Goal: Information Seeking & Learning: Check status

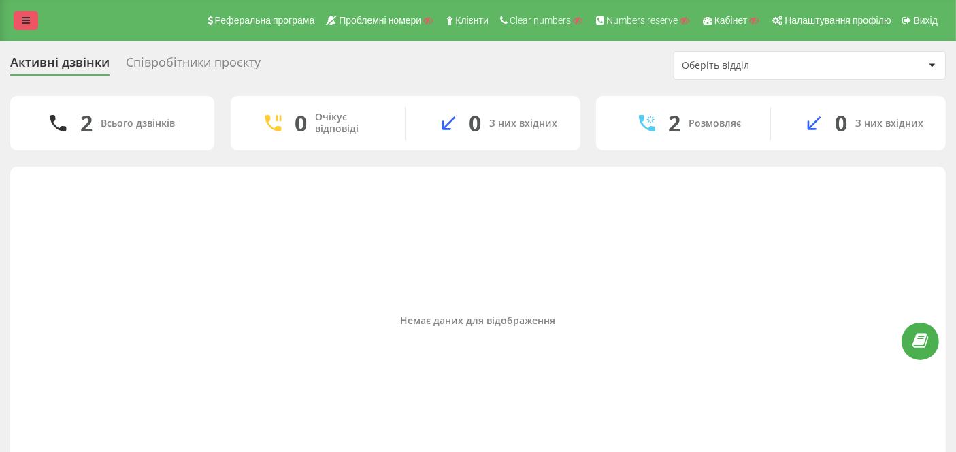
click at [31, 16] on link at bounding box center [26, 20] width 25 height 19
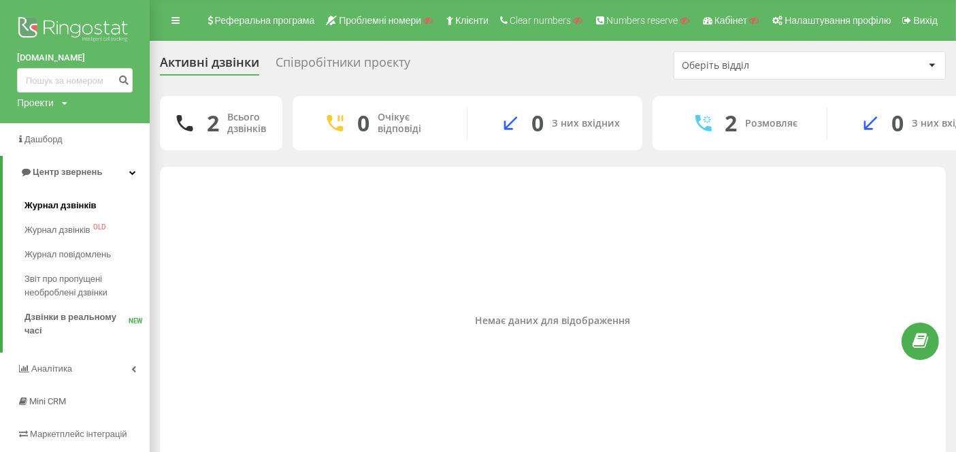
click at [70, 203] on span "Журнал дзвінків" at bounding box center [61, 206] width 72 height 14
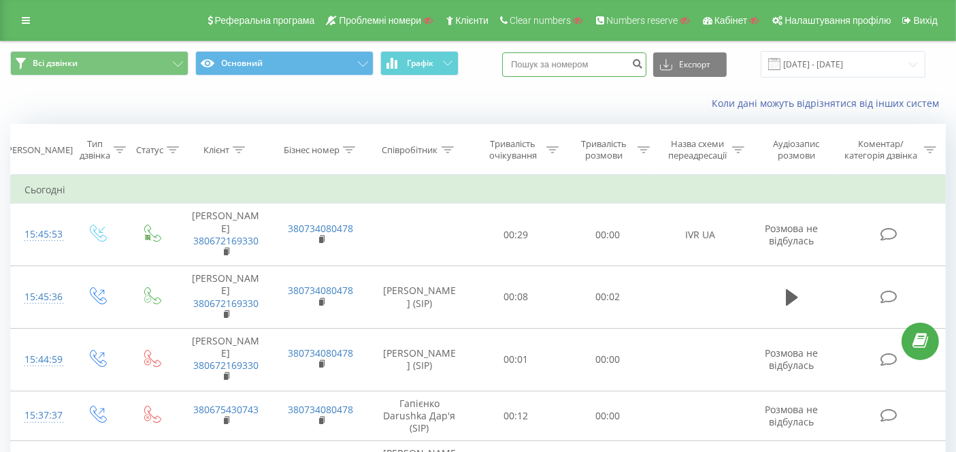
click at [594, 62] on input at bounding box center [574, 64] width 144 height 25
paste input "380663842433"
type input "380663842433"
click at [643, 63] on icon "submit" at bounding box center [638, 62] width 12 height 8
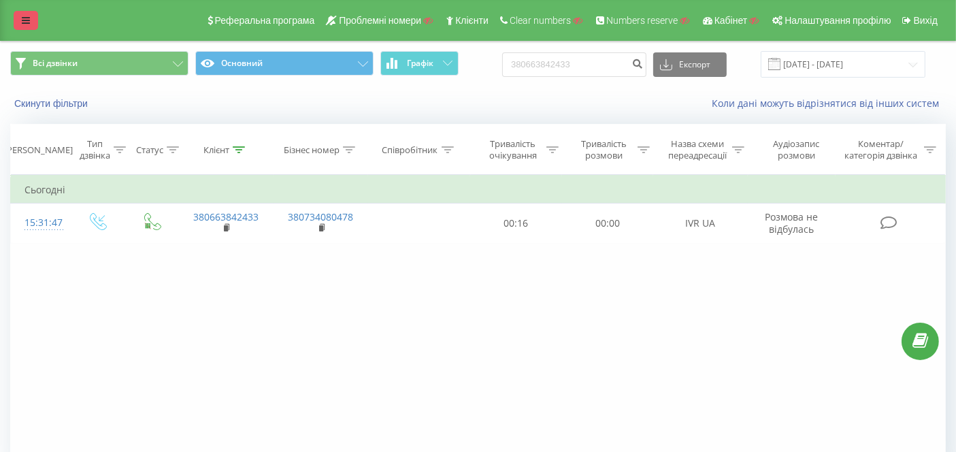
click at [23, 20] on icon at bounding box center [26, 21] width 8 height 10
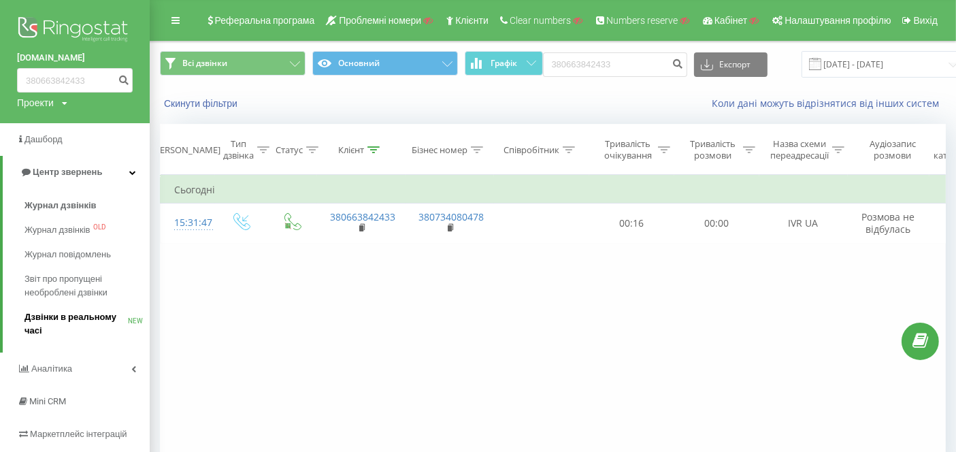
click at [93, 323] on span "Дзвінки в реальному часі" at bounding box center [76, 323] width 103 height 27
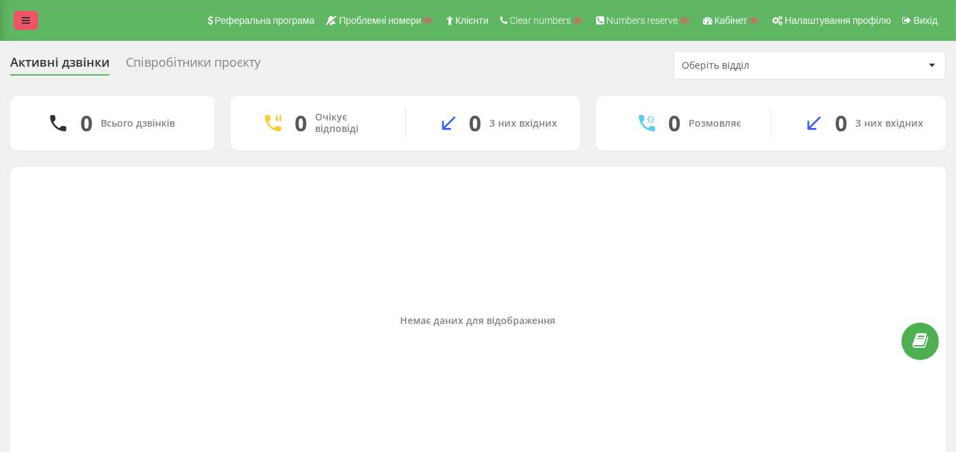
click at [30, 17] on link at bounding box center [26, 20] width 25 height 19
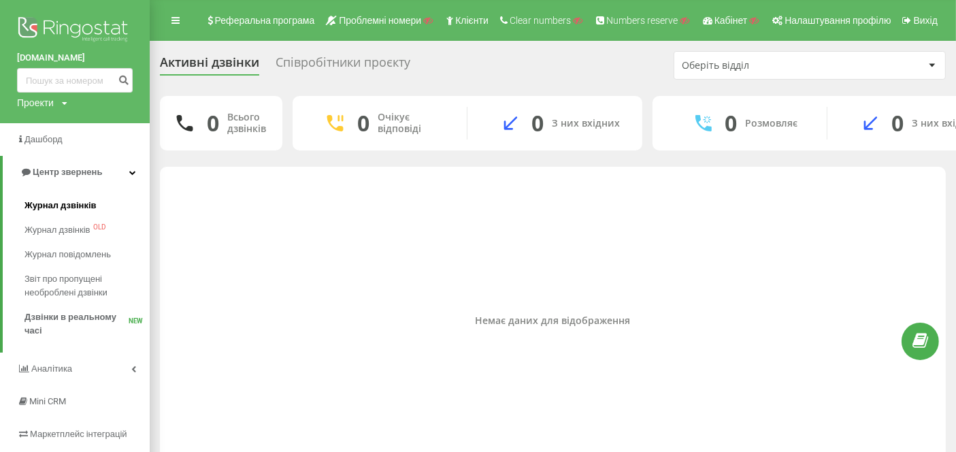
click at [97, 207] on link "Журнал дзвінків" at bounding box center [87, 205] width 125 height 25
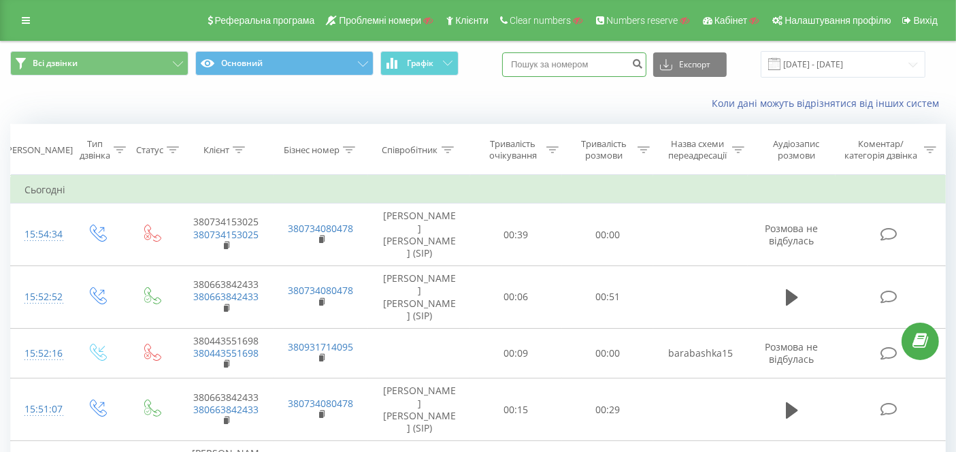
click at [559, 66] on input at bounding box center [574, 64] width 144 height 25
paste input "380672169330"
type input "380672169330"
click at [643, 62] on icon "submit" at bounding box center [638, 62] width 12 height 8
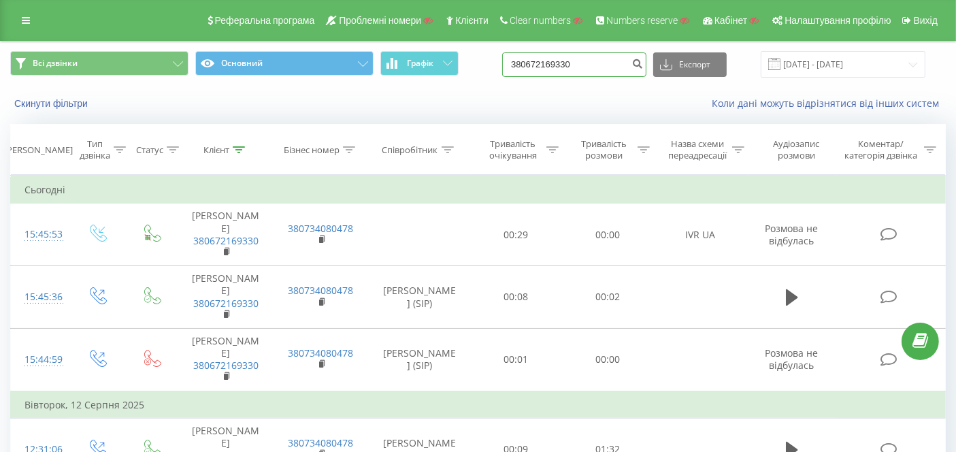
drag, startPoint x: 606, startPoint y: 61, endPoint x: 507, endPoint y: 71, distance: 99.8
click at [507, 71] on div "Всі дзвінки Основний Графік 380672169330 Експорт .csv .xls .xlsx 19.05.2025 - 1…" at bounding box center [478, 64] width 936 height 27
paste input "380737455779"
type input "380737455779"
click at [643, 59] on icon "submit" at bounding box center [638, 62] width 12 height 8
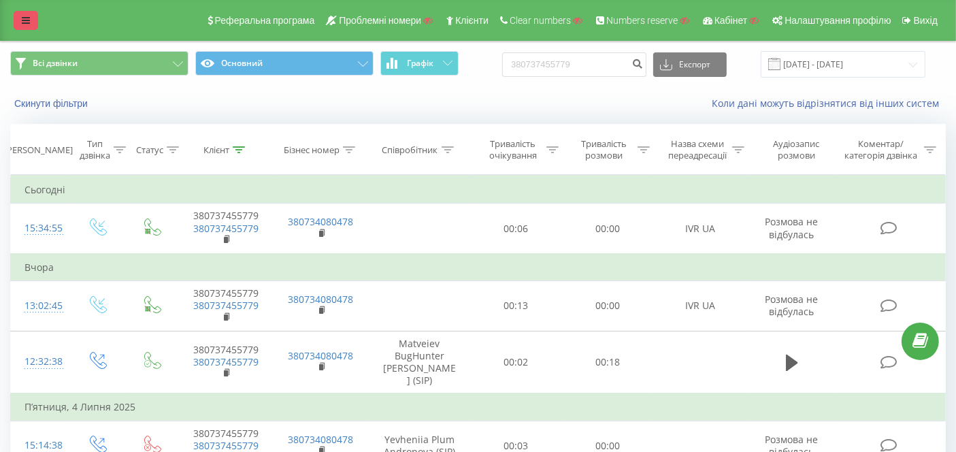
click at [22, 12] on link at bounding box center [26, 20] width 25 height 19
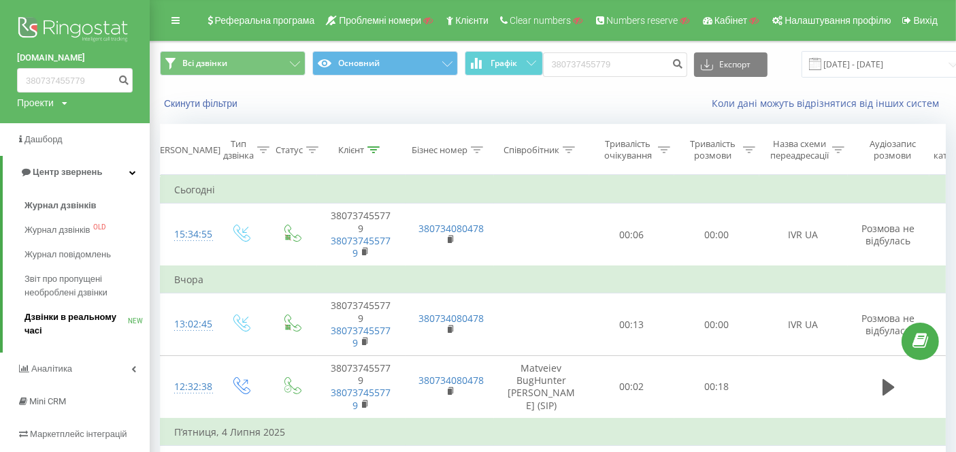
click at [69, 324] on span "Дзвінки в реальному часі" at bounding box center [76, 323] width 103 height 27
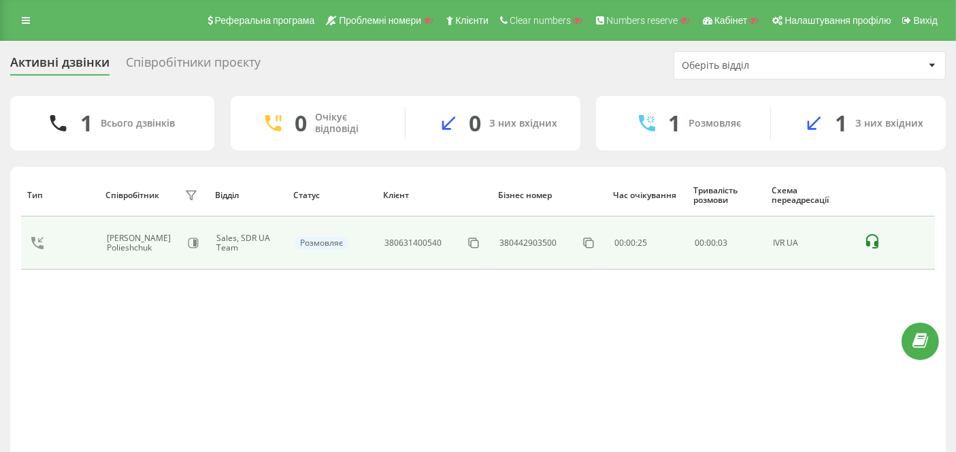
click at [871, 240] on icon at bounding box center [872, 241] width 16 height 16
